Goal: Check status: Check status

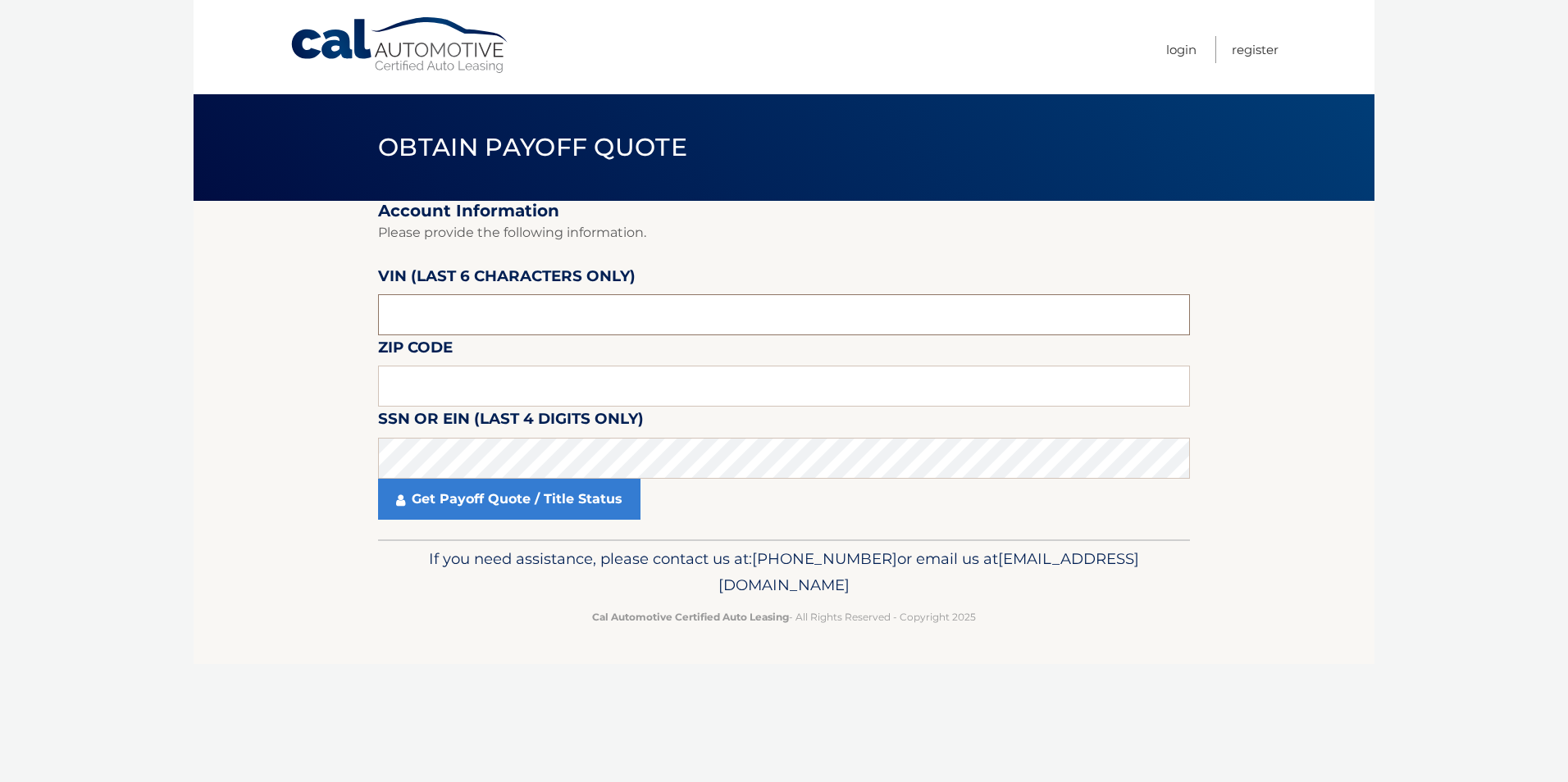
click at [468, 312] on input "text" at bounding box center [784, 314] width 812 height 41
click at [461, 318] on input "text" at bounding box center [784, 314] width 812 height 41
click at [459, 318] on input "text" at bounding box center [784, 314] width 812 height 41
type input "038127"
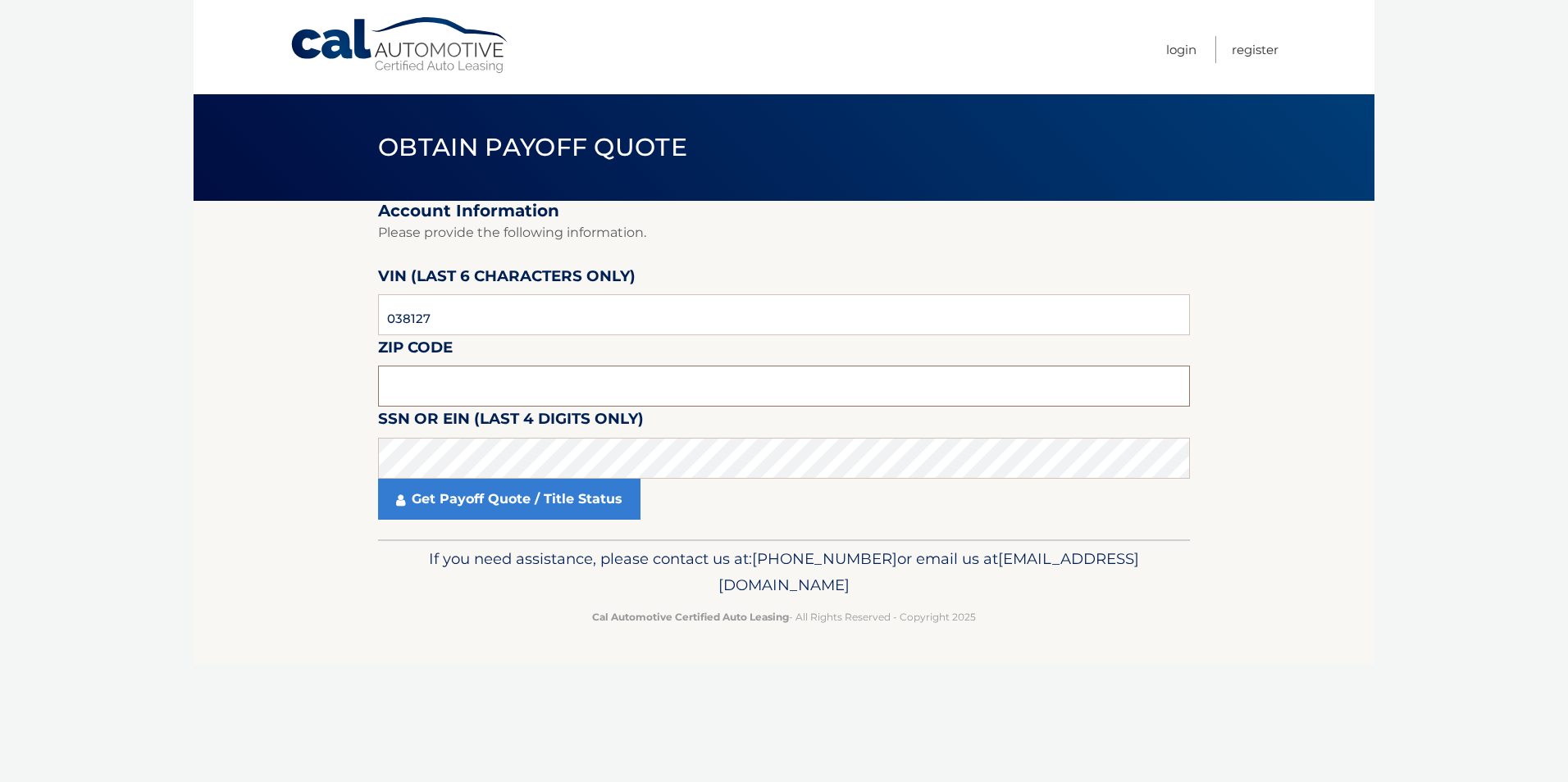
click at [457, 385] on input "text" at bounding box center [784, 386] width 812 height 41
click button "For Originating Dealer" at bounding box center [0, 0] width 0 height 0
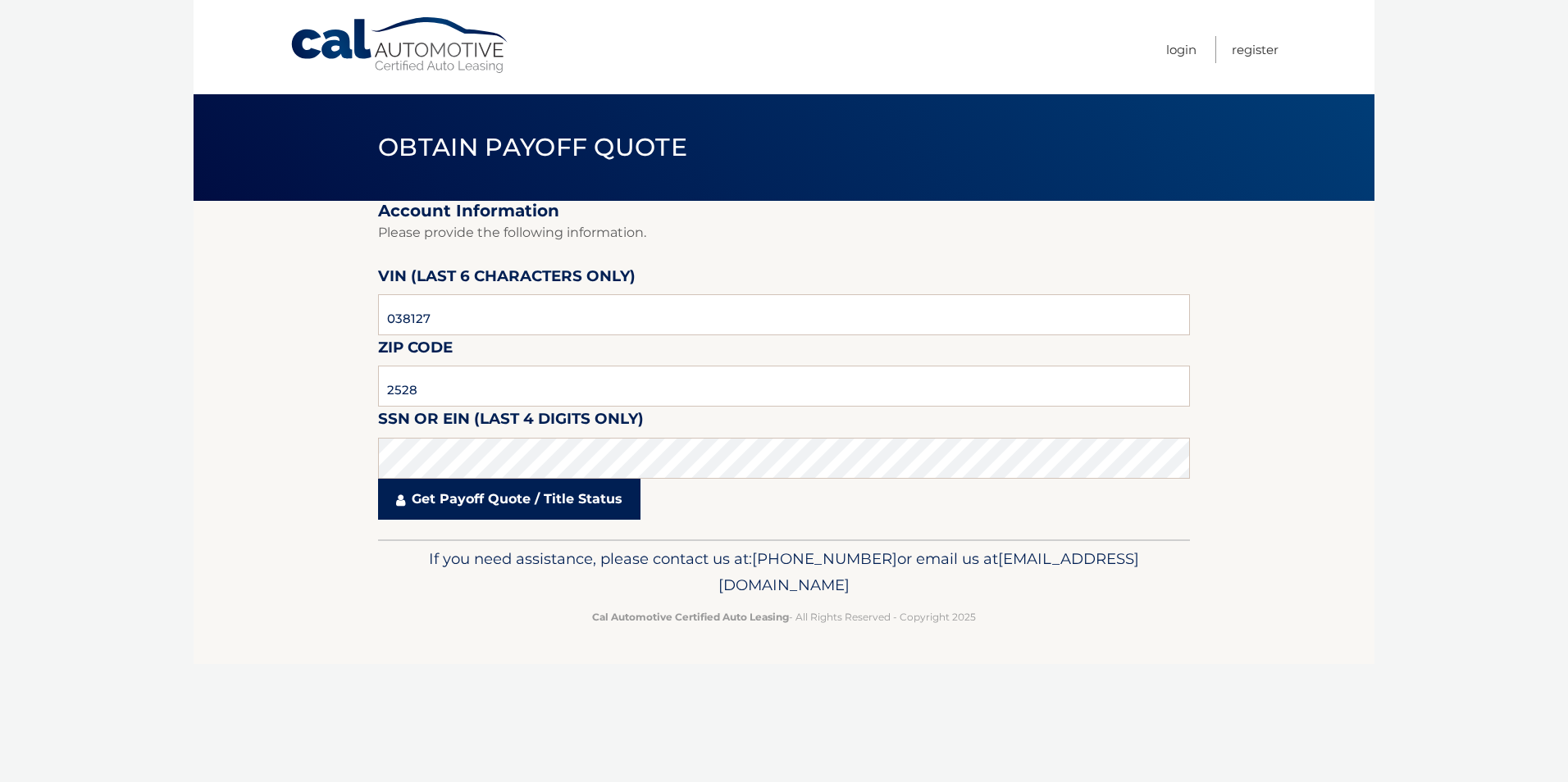
click at [468, 501] on link "Get Payoff Quote / Title Status" at bounding box center [509, 499] width 262 height 41
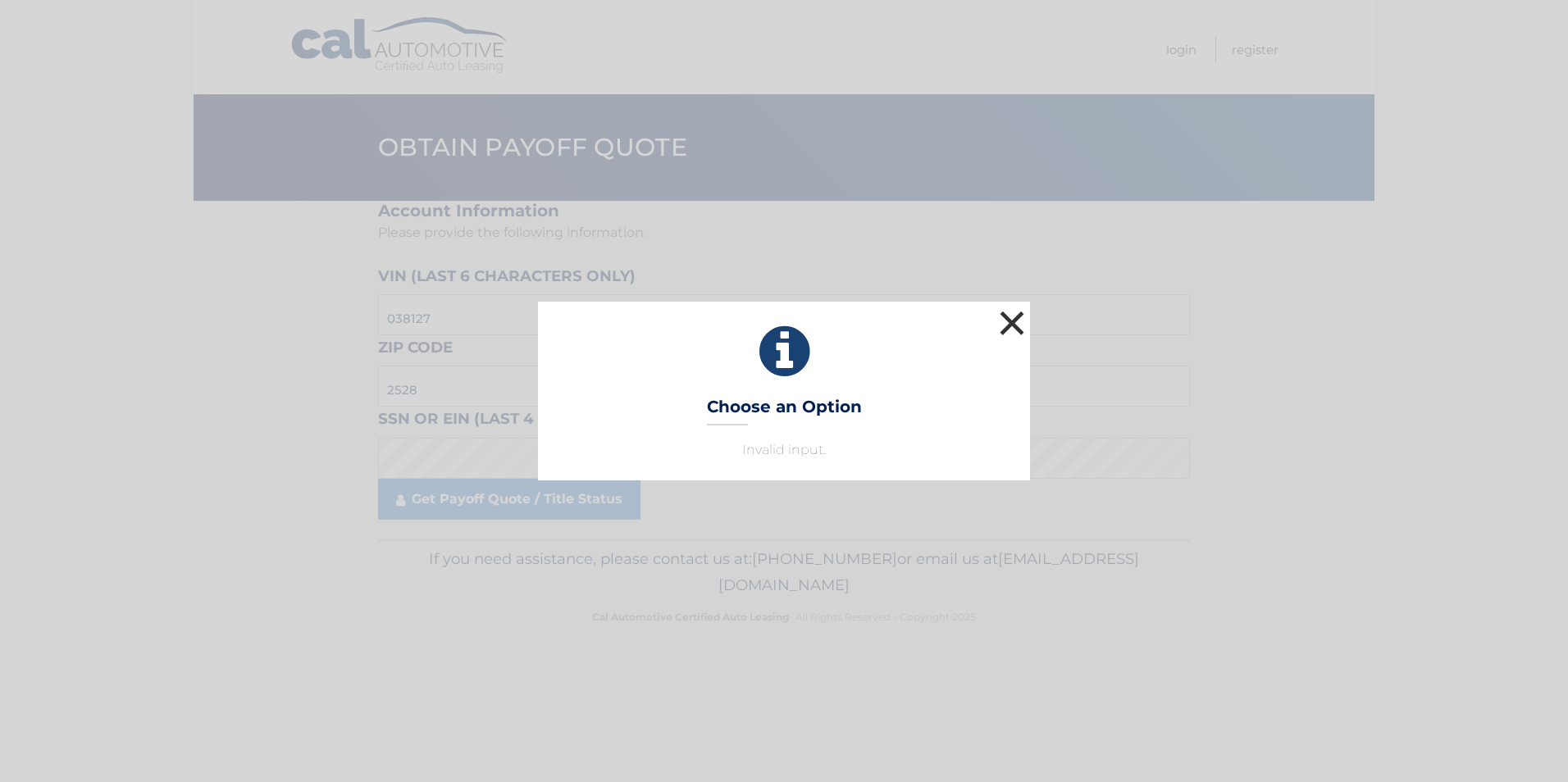
click at [1008, 323] on button "×" at bounding box center [1012, 323] width 33 height 33
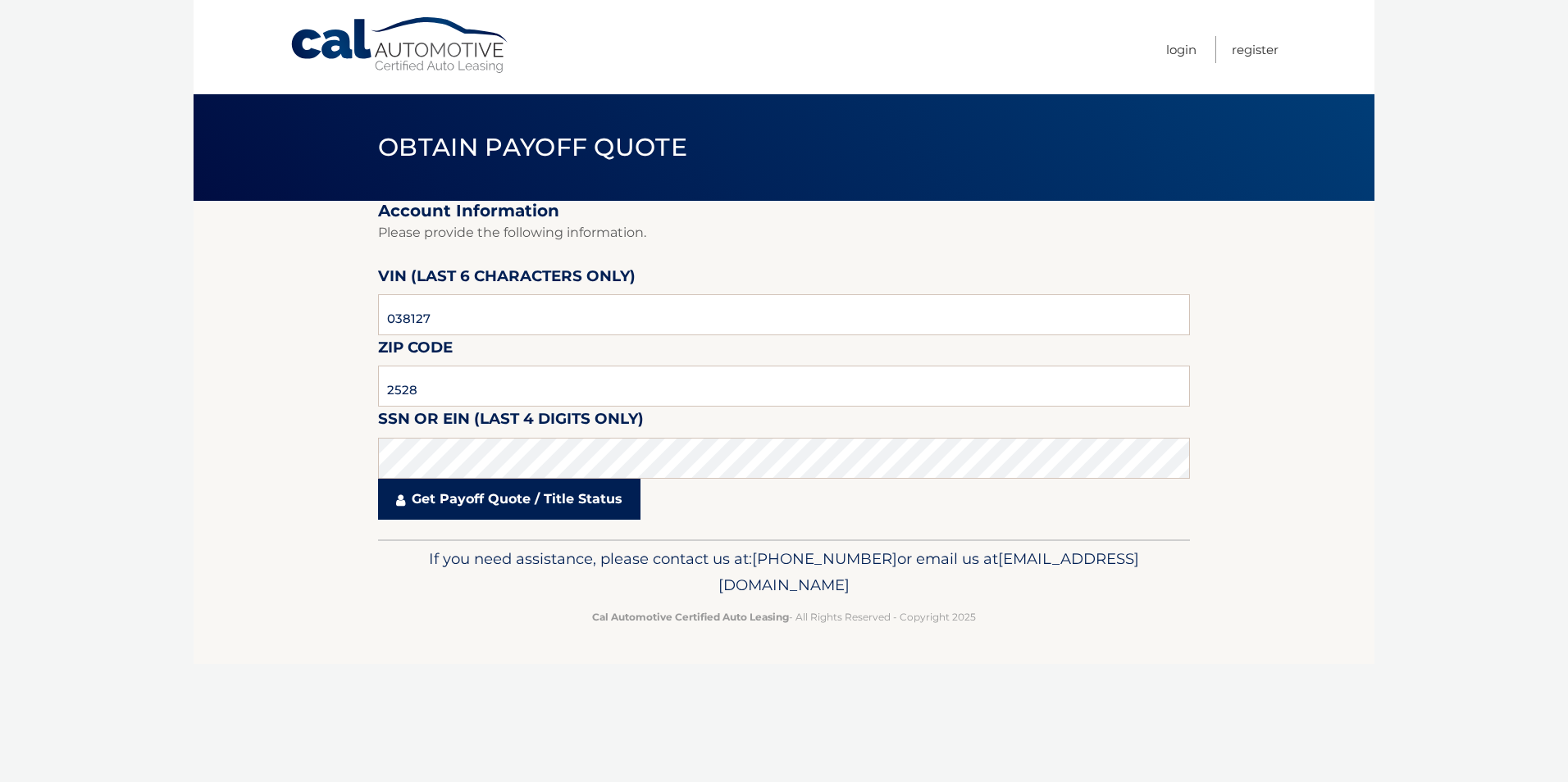
click at [467, 505] on link "Get Payoff Quote / Title Status" at bounding box center [509, 499] width 262 height 41
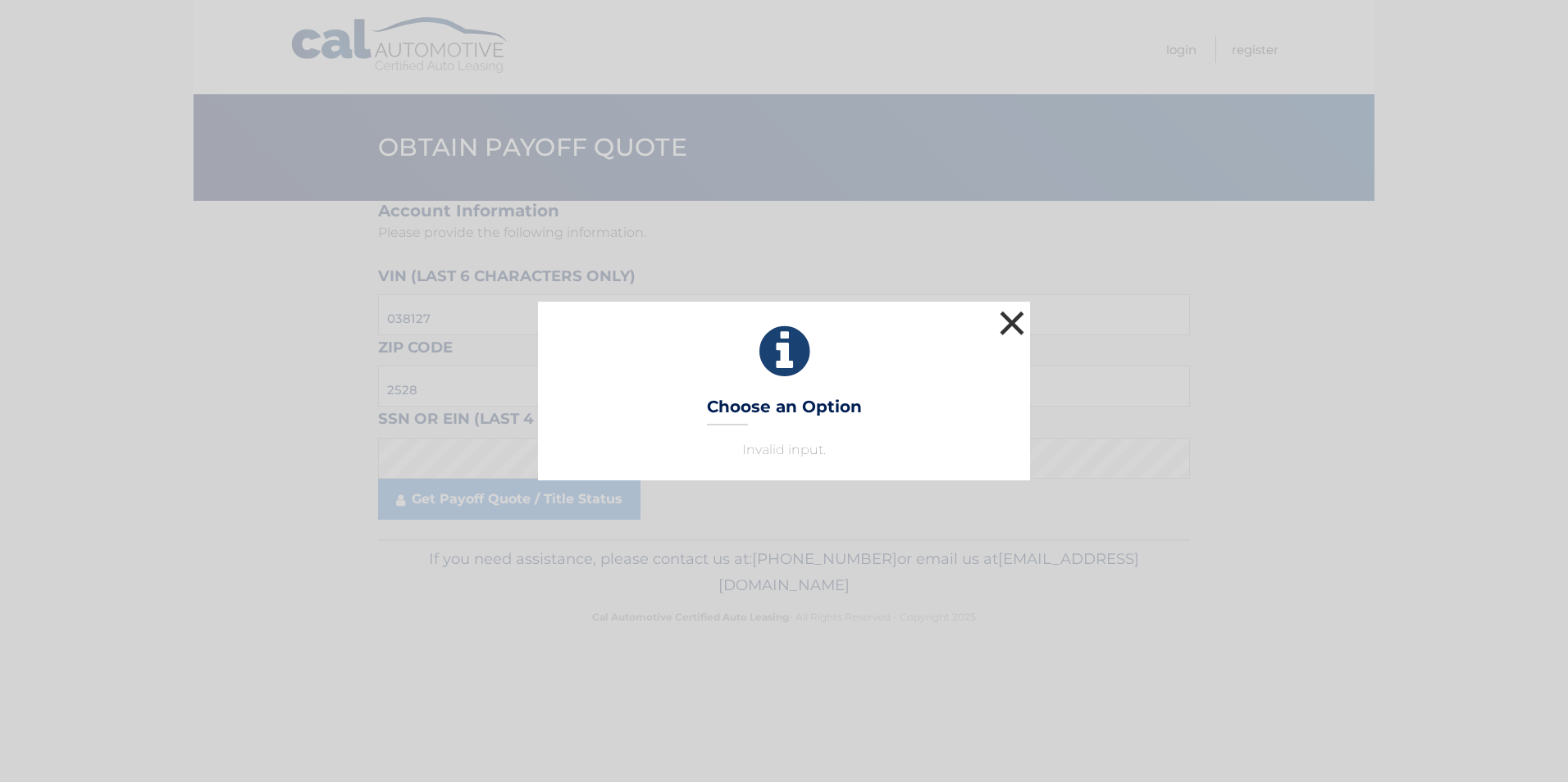
click at [1006, 326] on button "×" at bounding box center [1012, 323] width 33 height 33
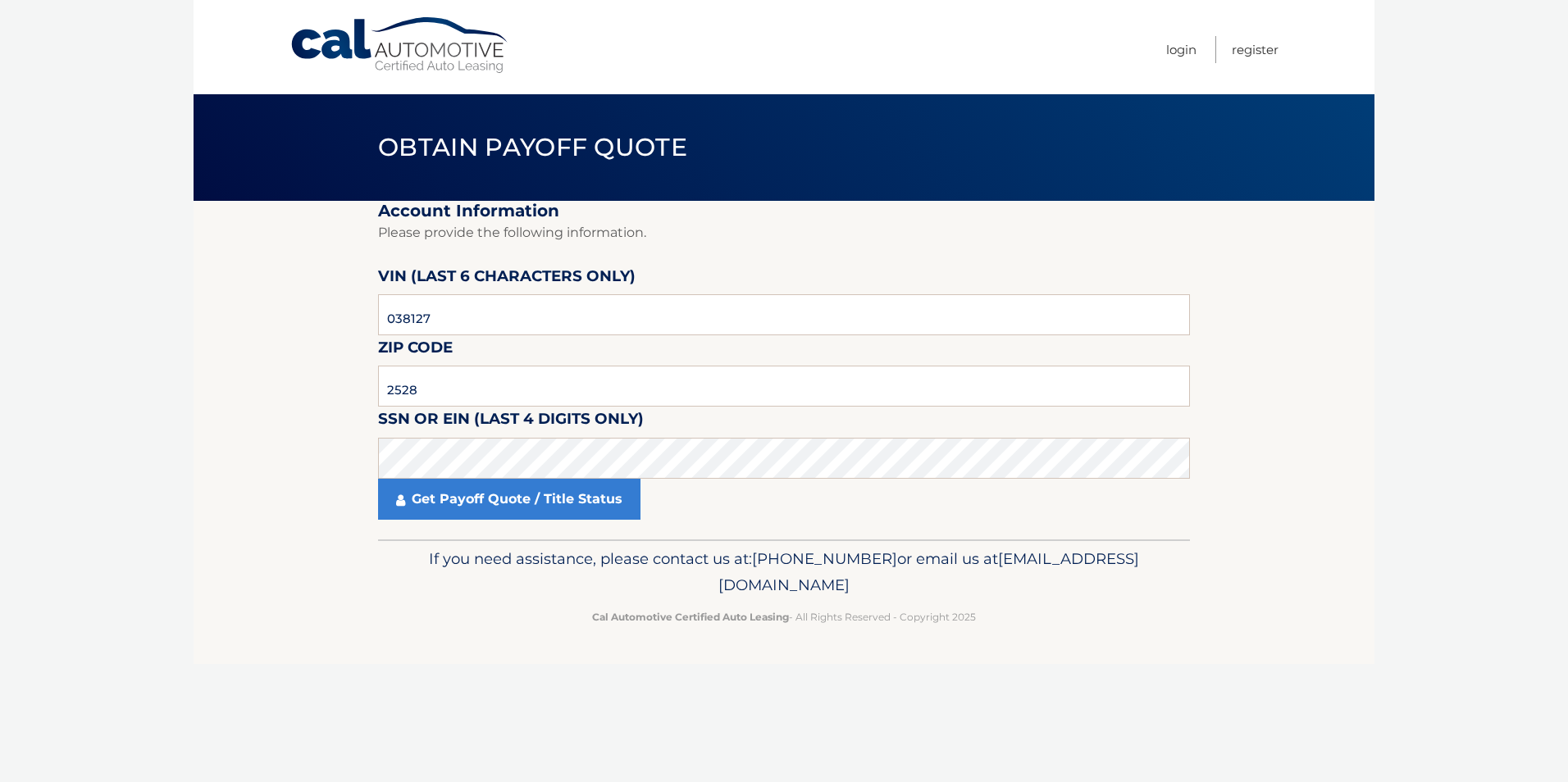
click at [393, 416] on label "SSN or EIN (last 4 digits only)" at bounding box center [511, 421] width 266 height 30
drag, startPoint x: 393, startPoint y: 416, endPoint x: 217, endPoint y: 429, distance: 176.5
click at [217, 429] on section "Account Information Please provide the following information. VIN (last 6 chara…" at bounding box center [784, 370] width 1181 height 338
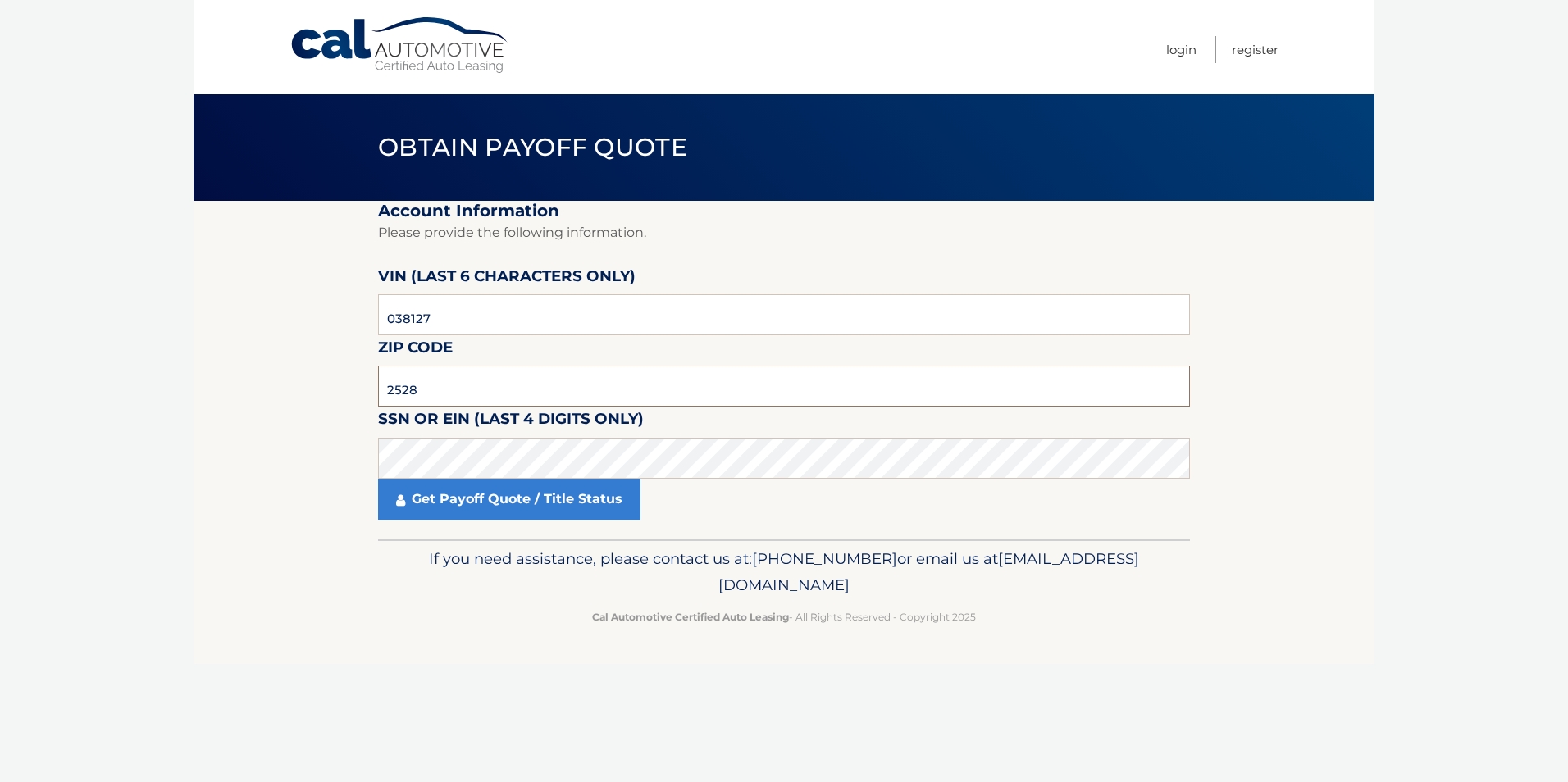
click at [427, 387] on input "2528" at bounding box center [784, 386] width 812 height 41
type input "2"
click at [441, 505] on link "Get Payoff Quote / Title Status" at bounding box center [509, 499] width 262 height 41
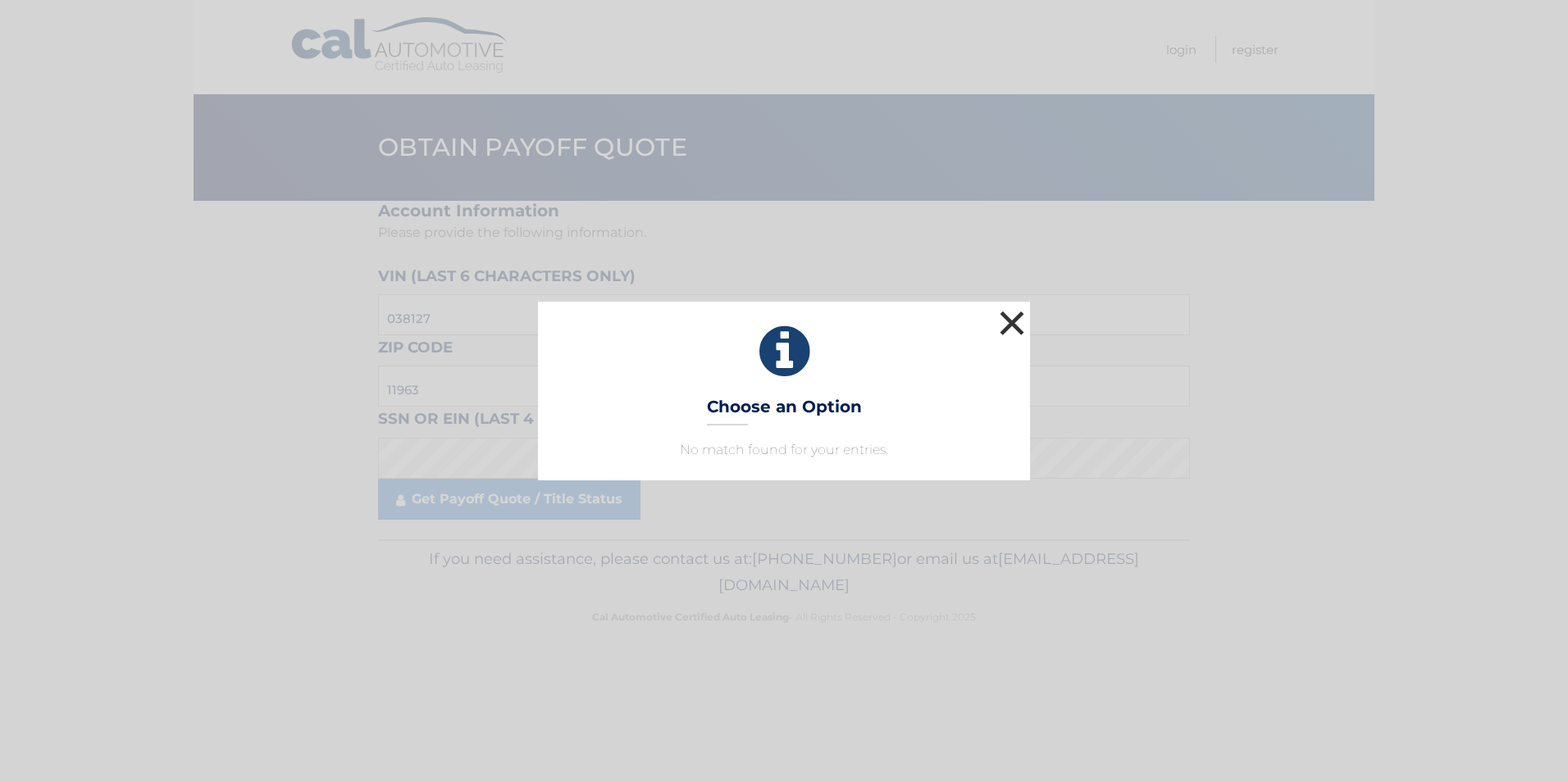
click at [1016, 319] on button "×" at bounding box center [1012, 323] width 33 height 33
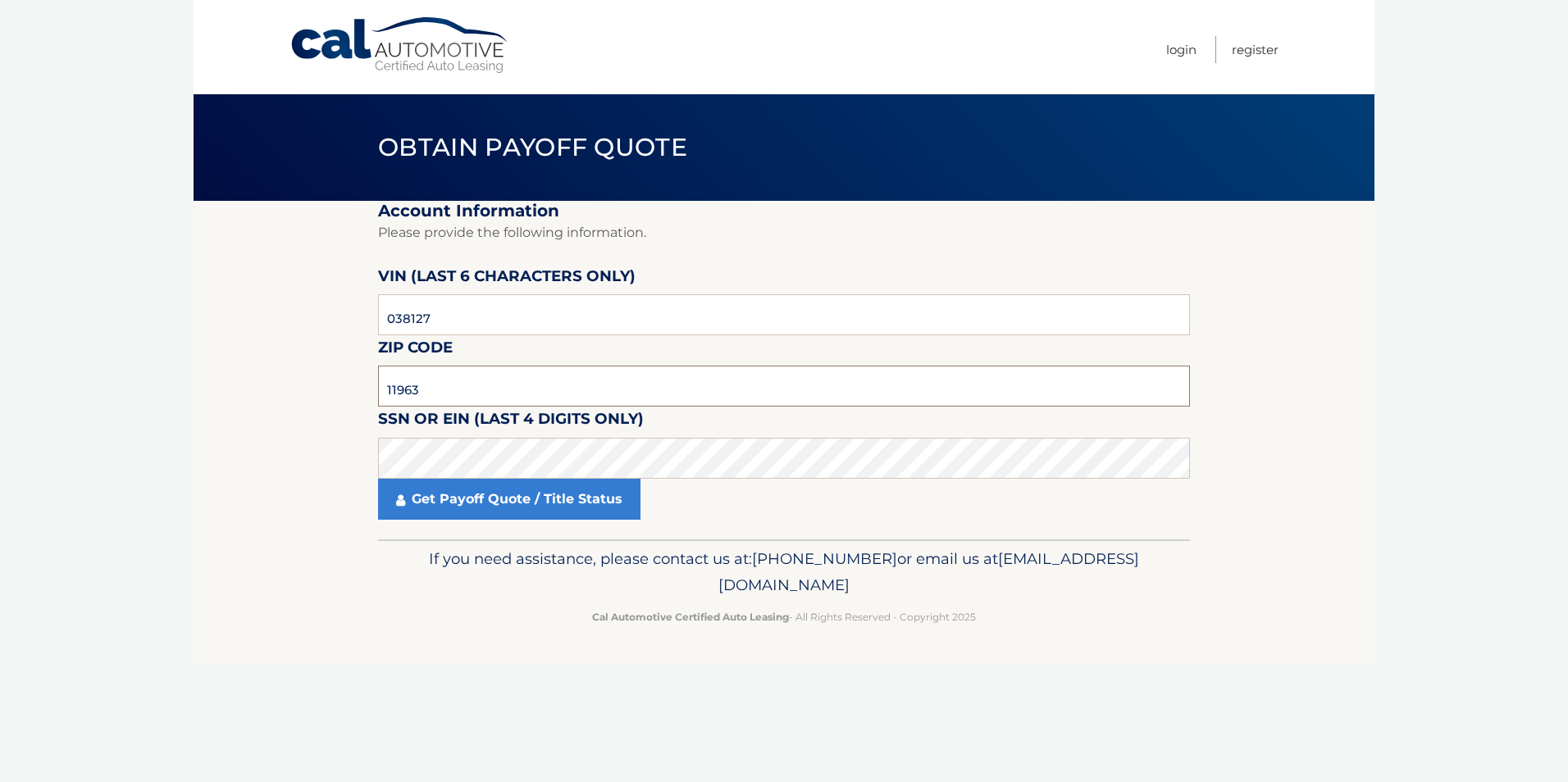
click at [458, 397] on input "11963" at bounding box center [784, 386] width 812 height 41
type input "1"
type input "10022"
click button "For Originating Dealer" at bounding box center [0, 0] width 0 height 0
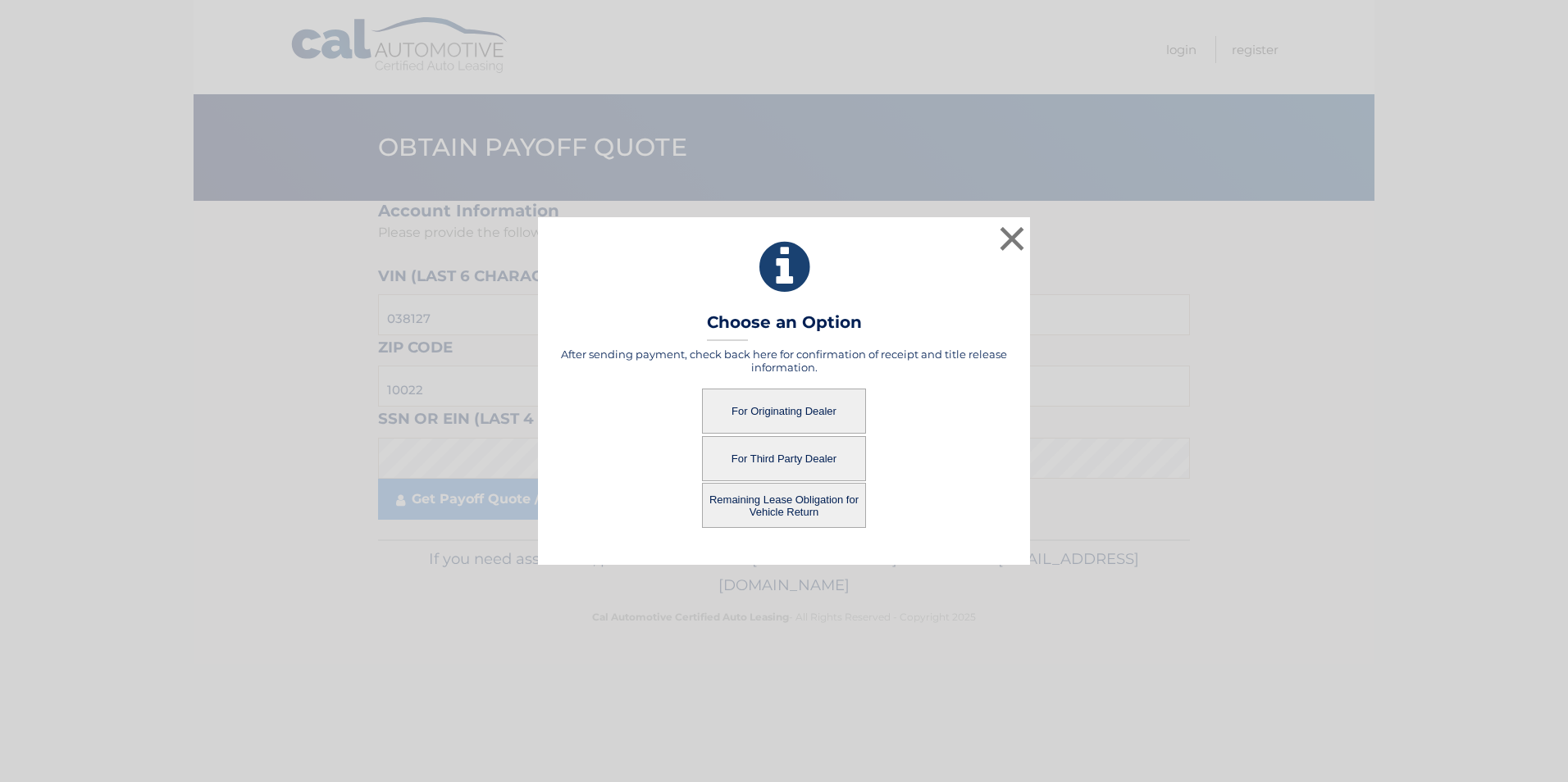
click at [780, 412] on button "For Originating Dealer" at bounding box center [784, 411] width 164 height 45
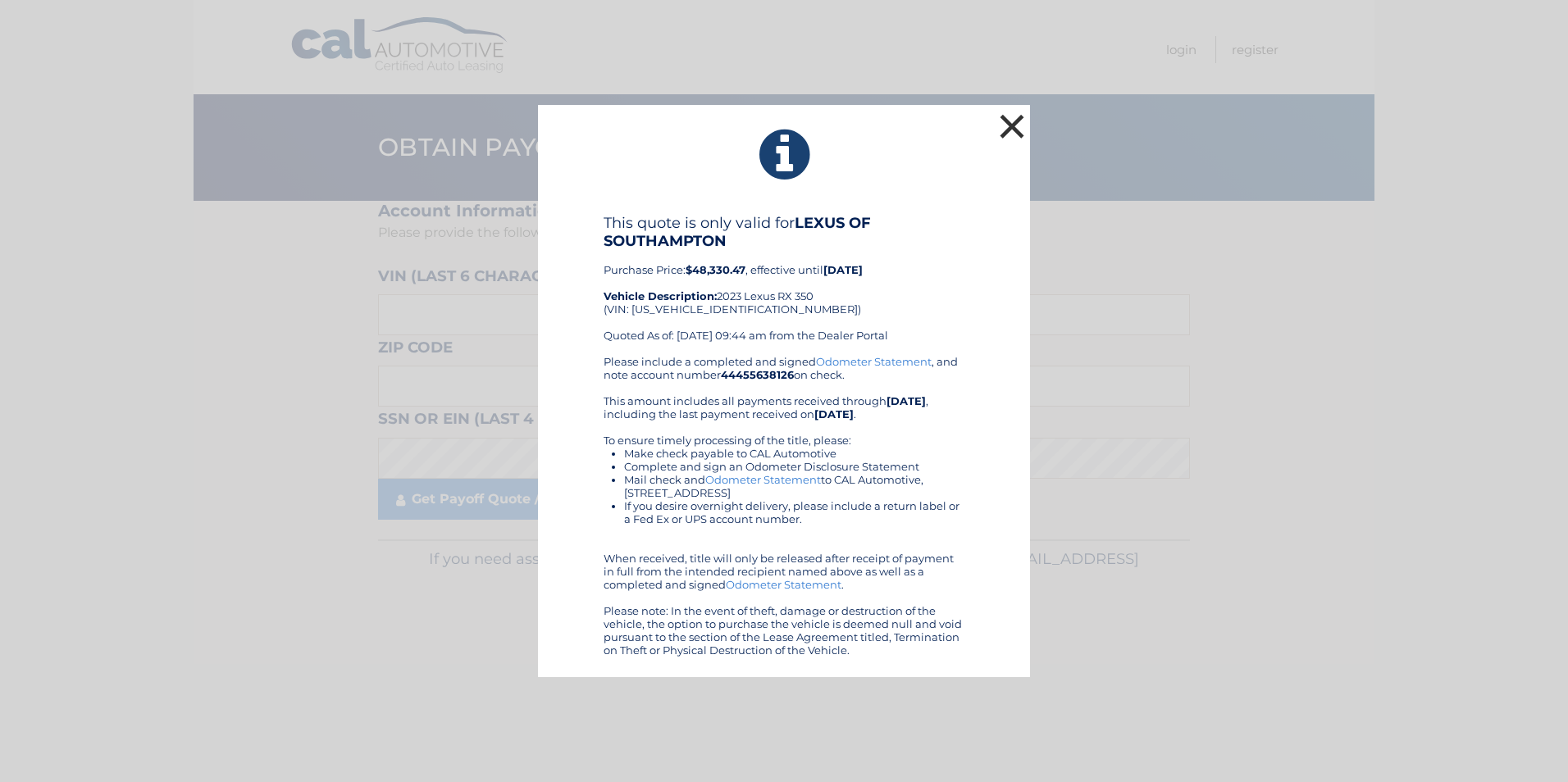
click at [1013, 124] on button "×" at bounding box center [1012, 126] width 33 height 33
